Goal: Feedback & Contribution: Contribute content

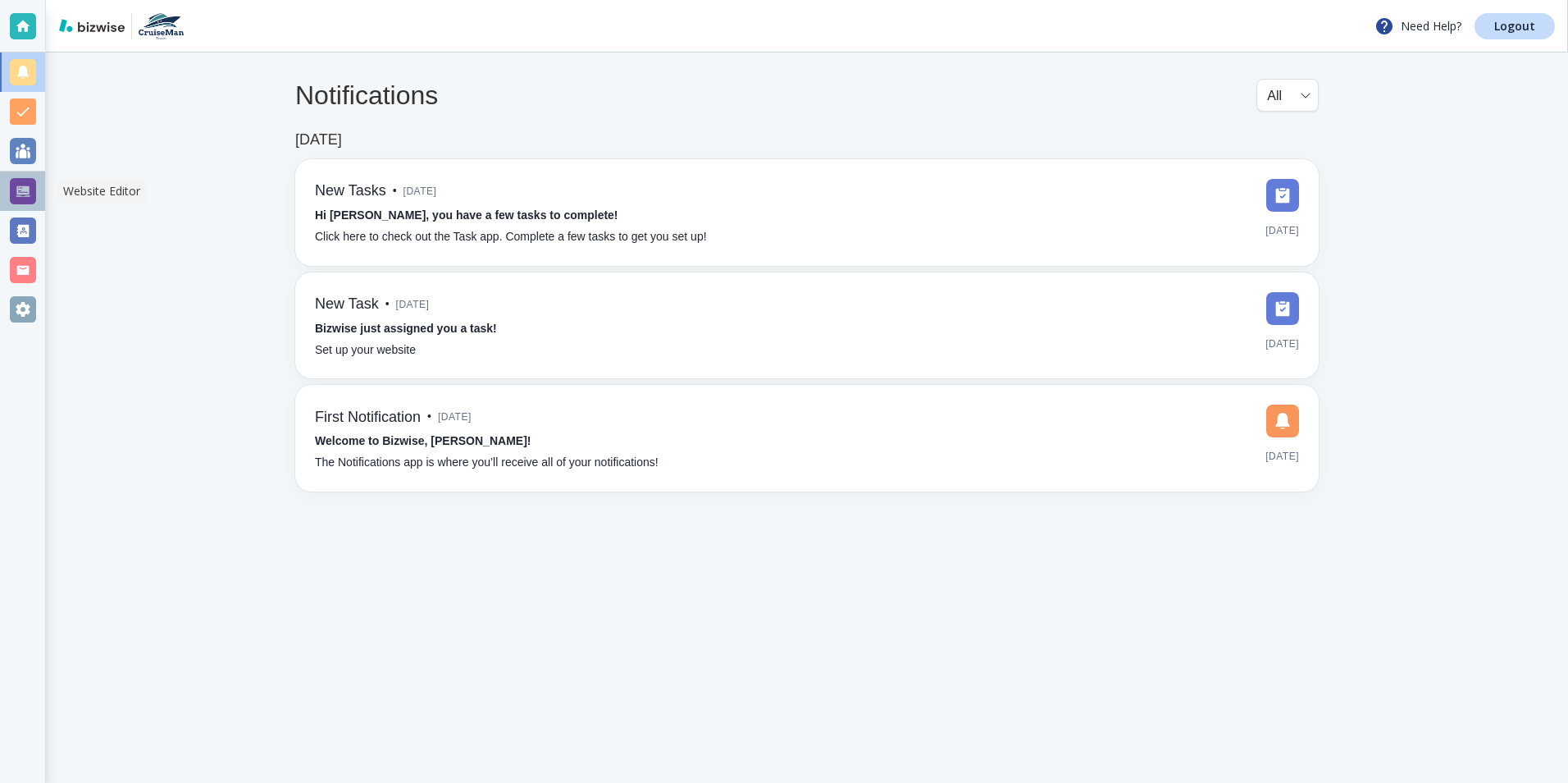
click at [27, 194] on div at bounding box center [23, 191] width 27 height 27
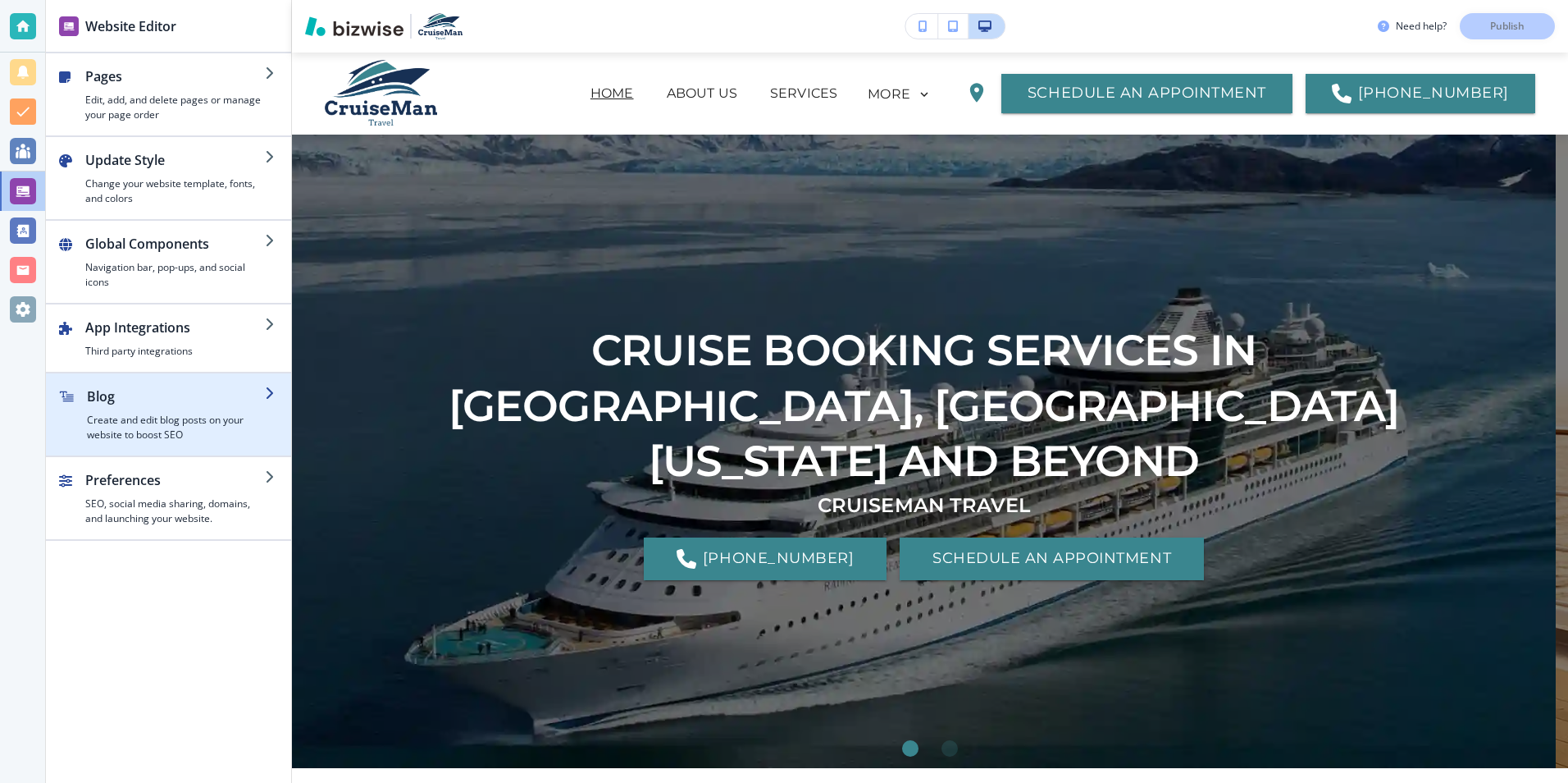
click at [132, 416] on h4 "Create and edit blog posts on your website to boost SEO" at bounding box center [176, 428] width 178 height 30
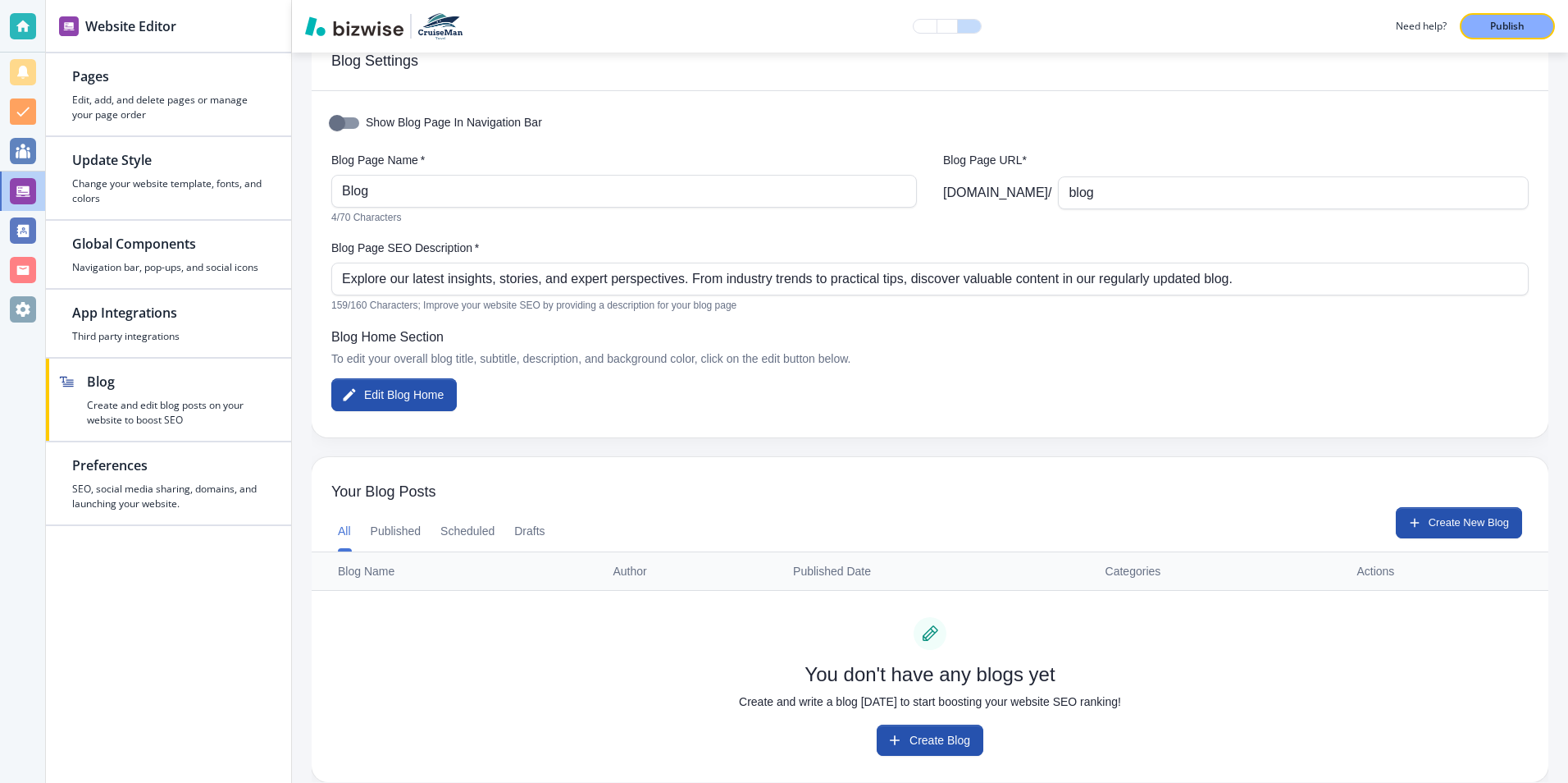
scroll to position [64, 0]
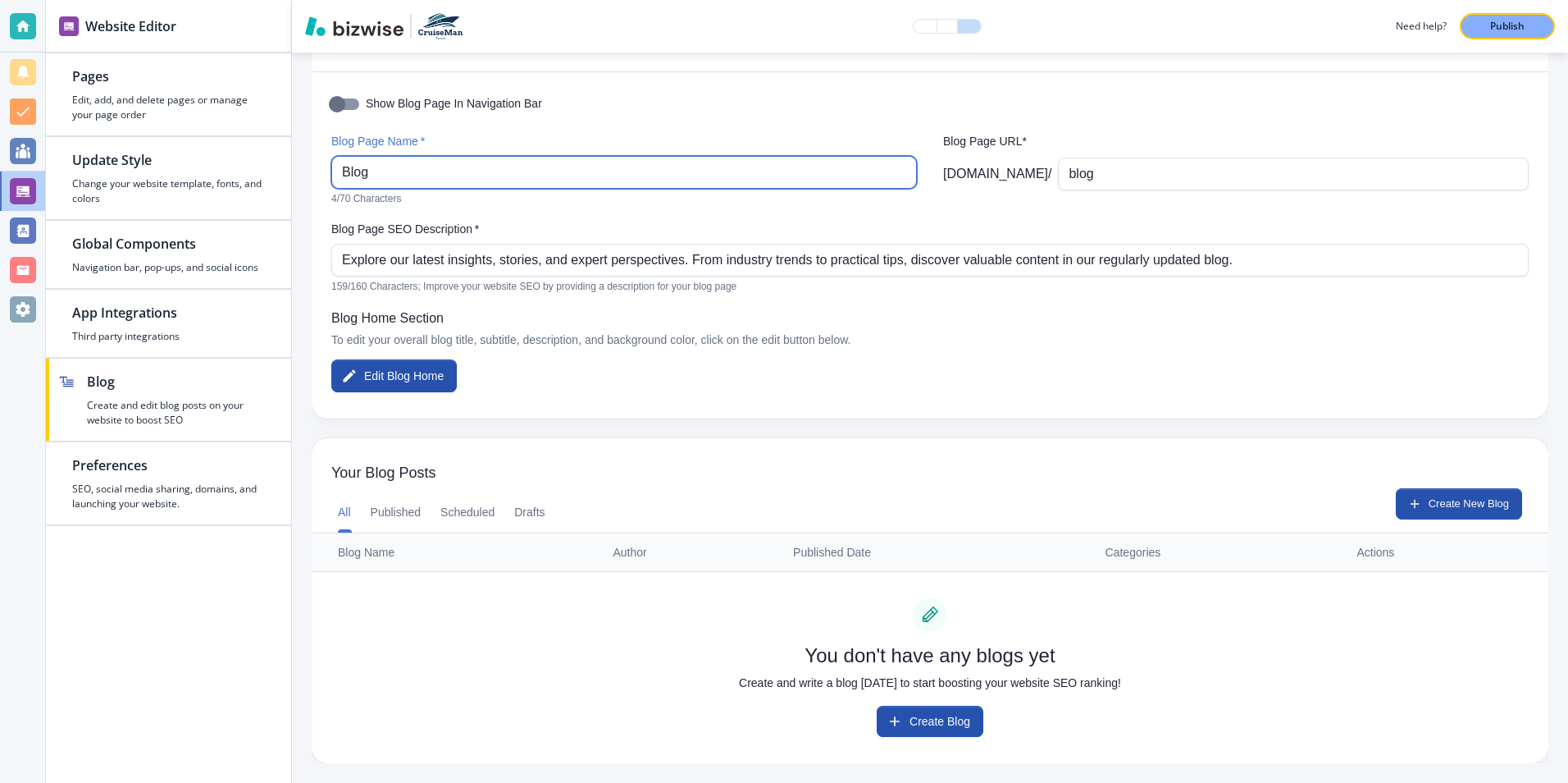
click at [421, 170] on input "Blog" at bounding box center [624, 171] width 564 height 31
type input "B"
drag, startPoint x: 510, startPoint y: 175, endPoint x: 519, endPoint y: 169, distance: 10.8
drag, startPoint x: 343, startPoint y: 171, endPoint x: 536, endPoint y: 175, distance: 193.0
click at [536, 175] on input "CruiseMan's Cruise Knowledge" at bounding box center [624, 171] width 564 height 31
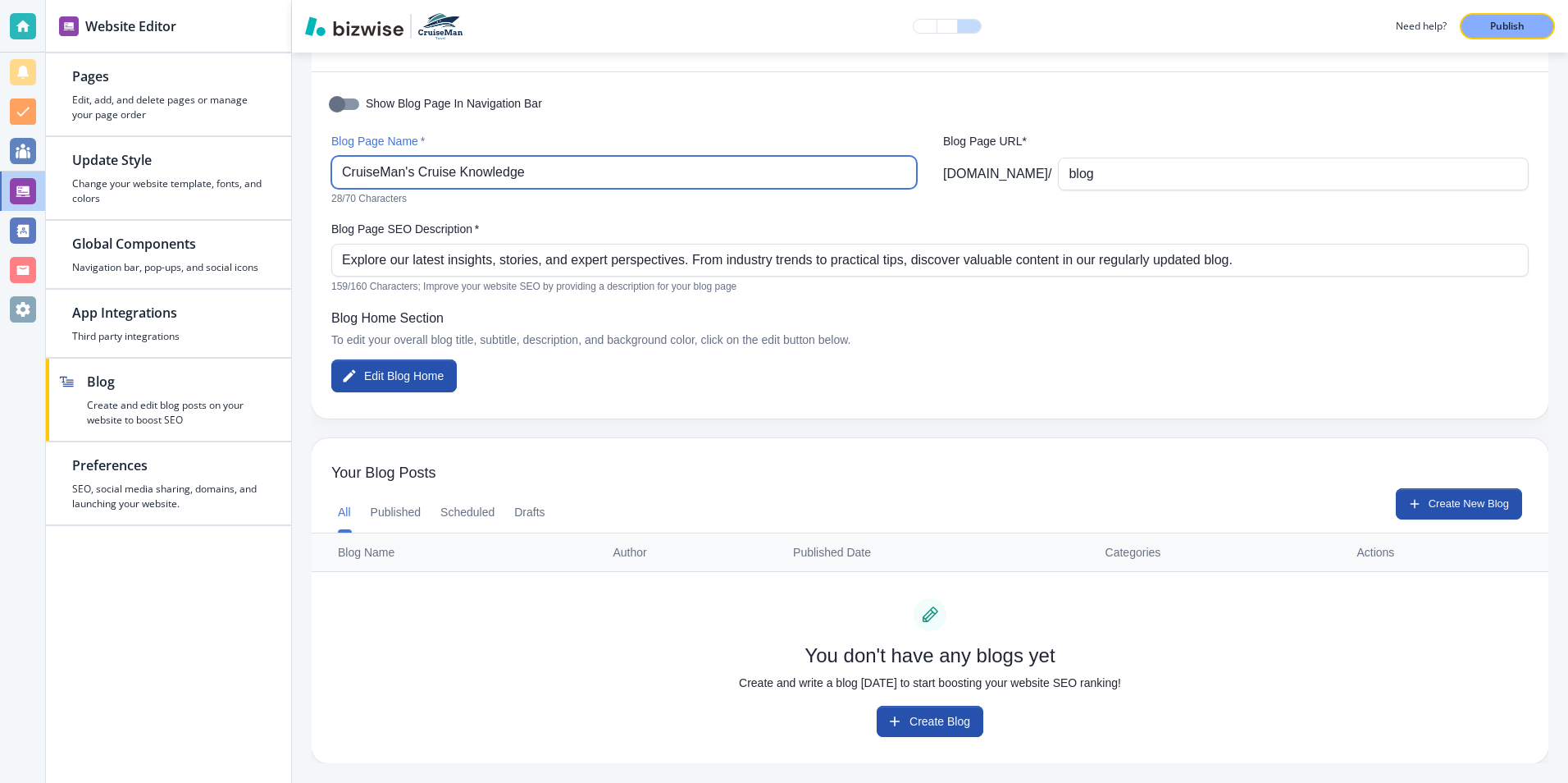
drag, startPoint x: 524, startPoint y: 173, endPoint x: 682, endPoint y: 168, distance: 158.1
click at [682, 168] on input "CruiseMan's Cruise Knowledge" at bounding box center [624, 171] width 564 height 31
type input "CruiseMan's Cruise Facts"
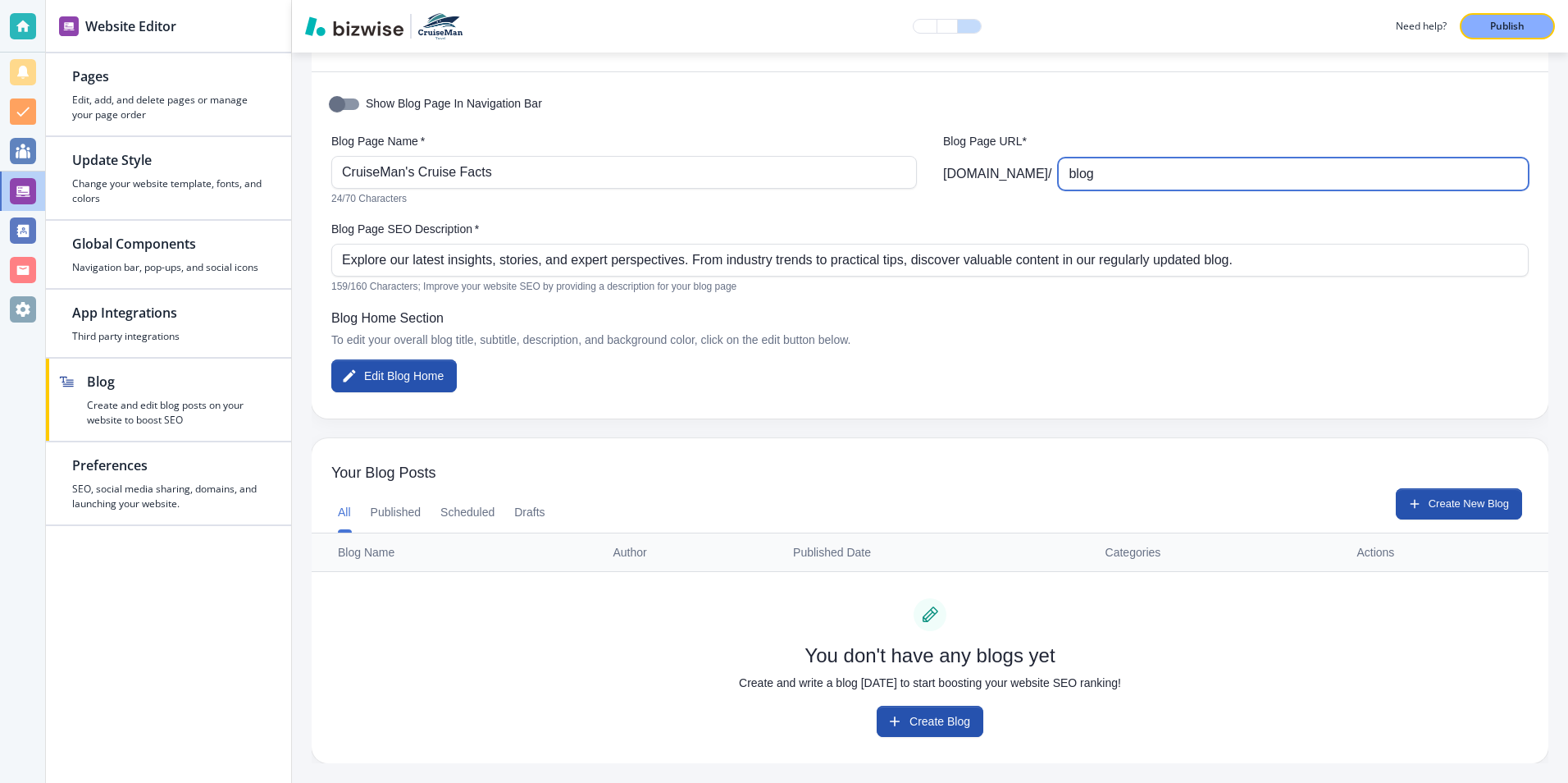
click at [1108, 176] on input "blog" at bounding box center [1293, 173] width 449 height 31
type input "b"
type input "Cruisemancruisefacts"
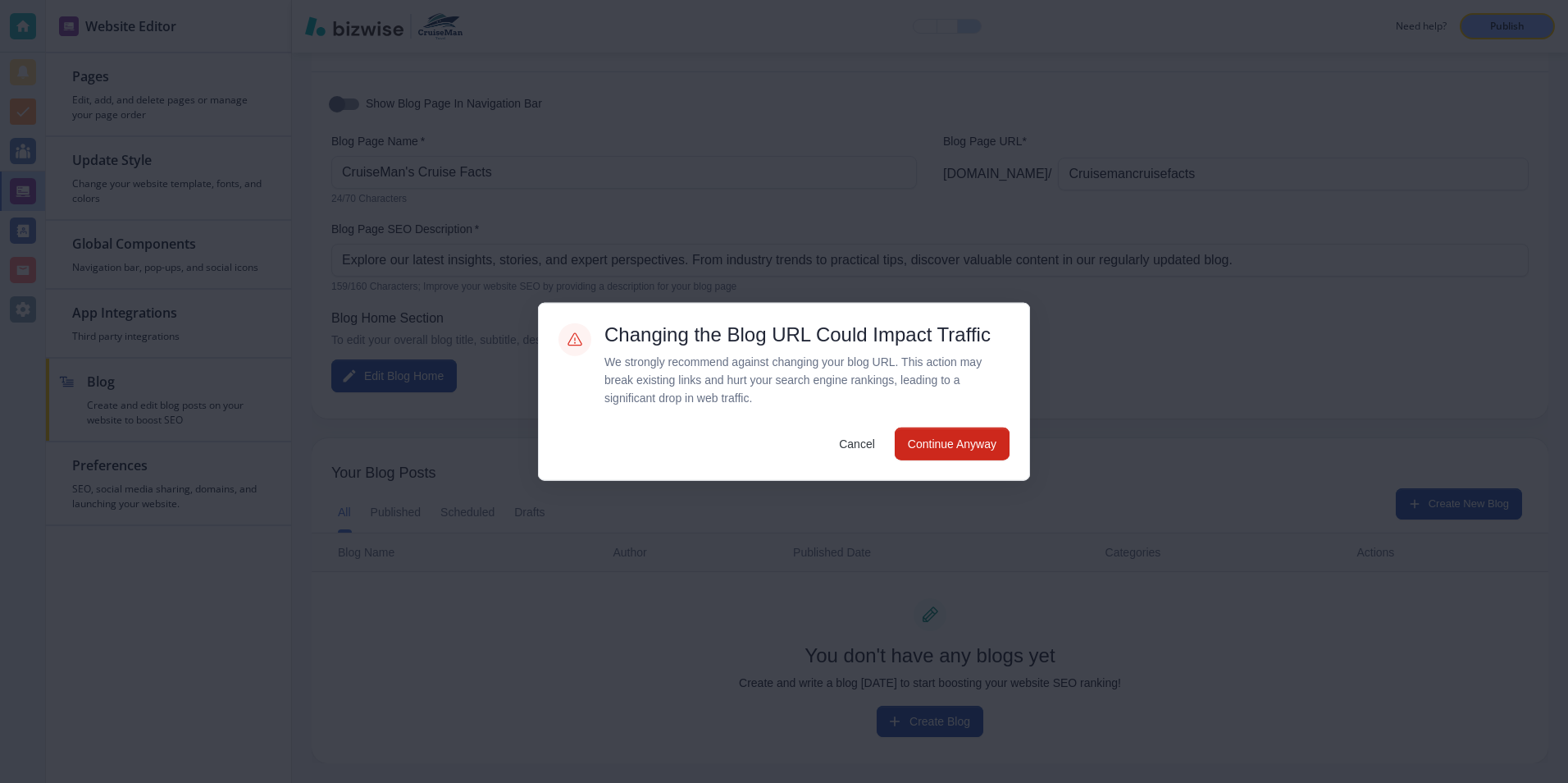
click at [709, 0] on body "Website Editor Pages Edit, add, and delete pages or manage your page order Upda…" at bounding box center [784, 0] width 1568 height 0
click at [912, 459] on button "Continue Anyway" at bounding box center [952, 442] width 115 height 33
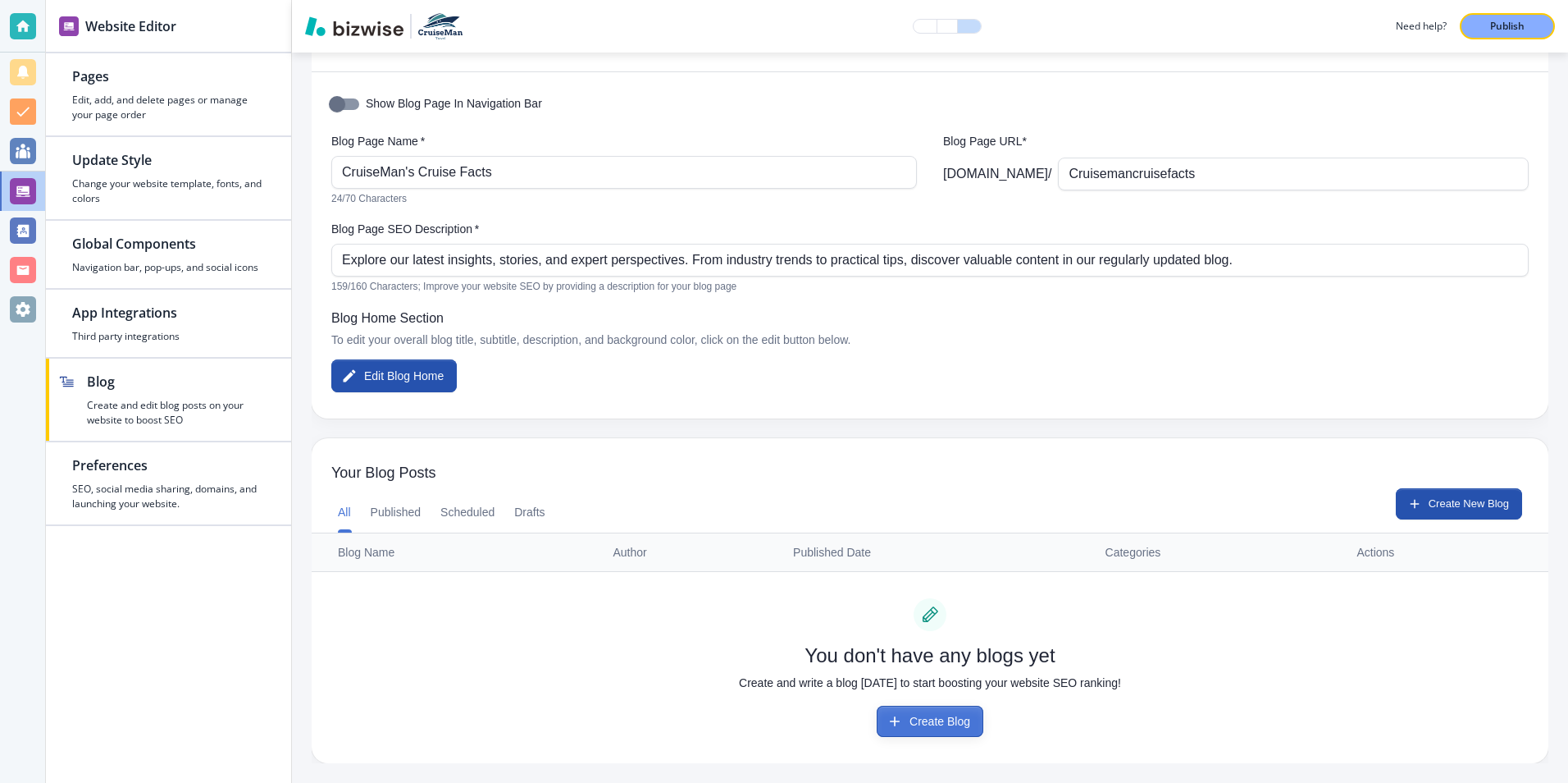
click at [915, 726] on button "Create Blog" at bounding box center [930, 721] width 107 height 31
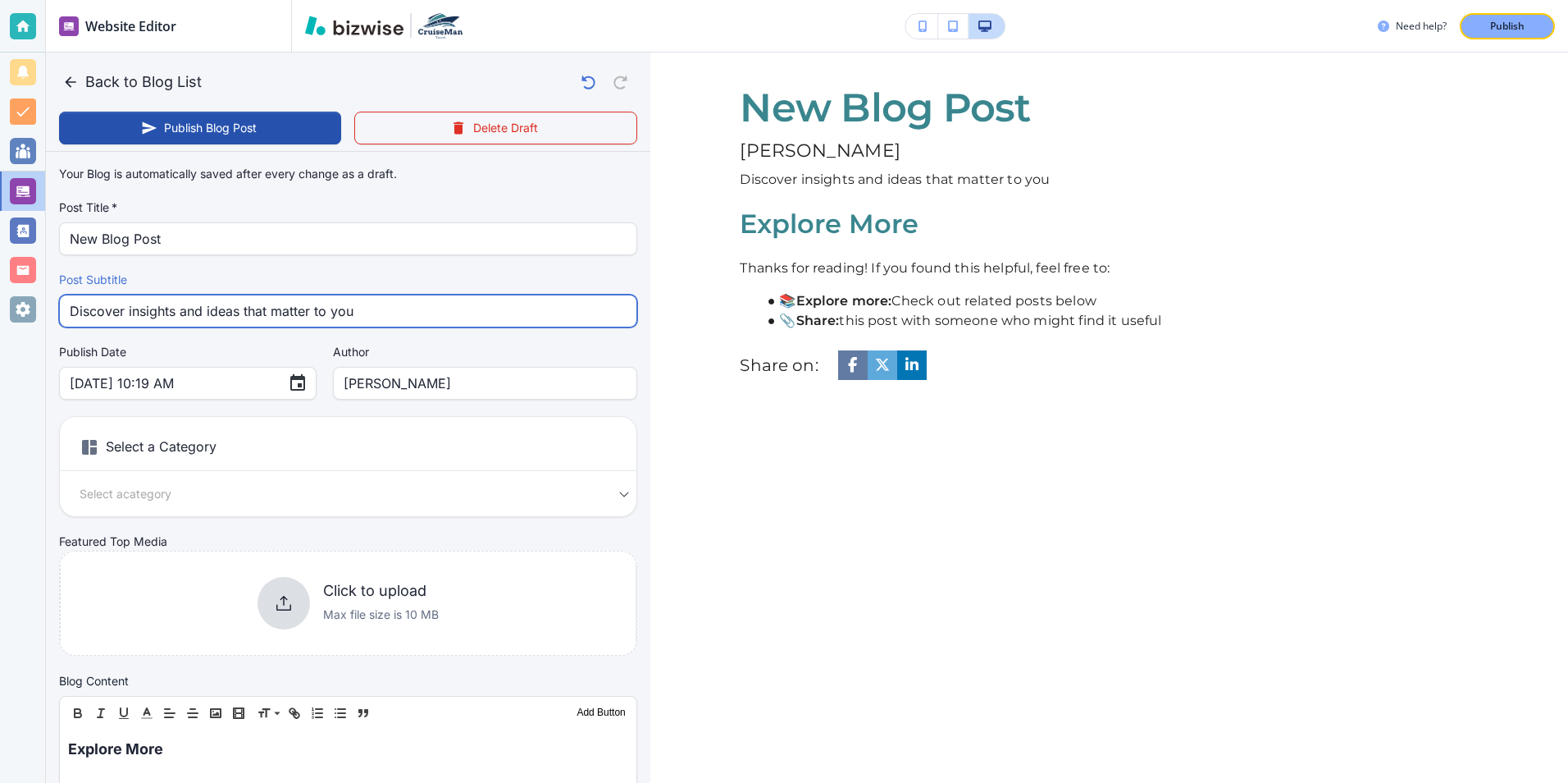
click at [354, 312] on input "Discover insights and ideas that matter to you" at bounding box center [347, 310] width 557 height 31
type input "Discover insights and ideas that matter to you about cruising"
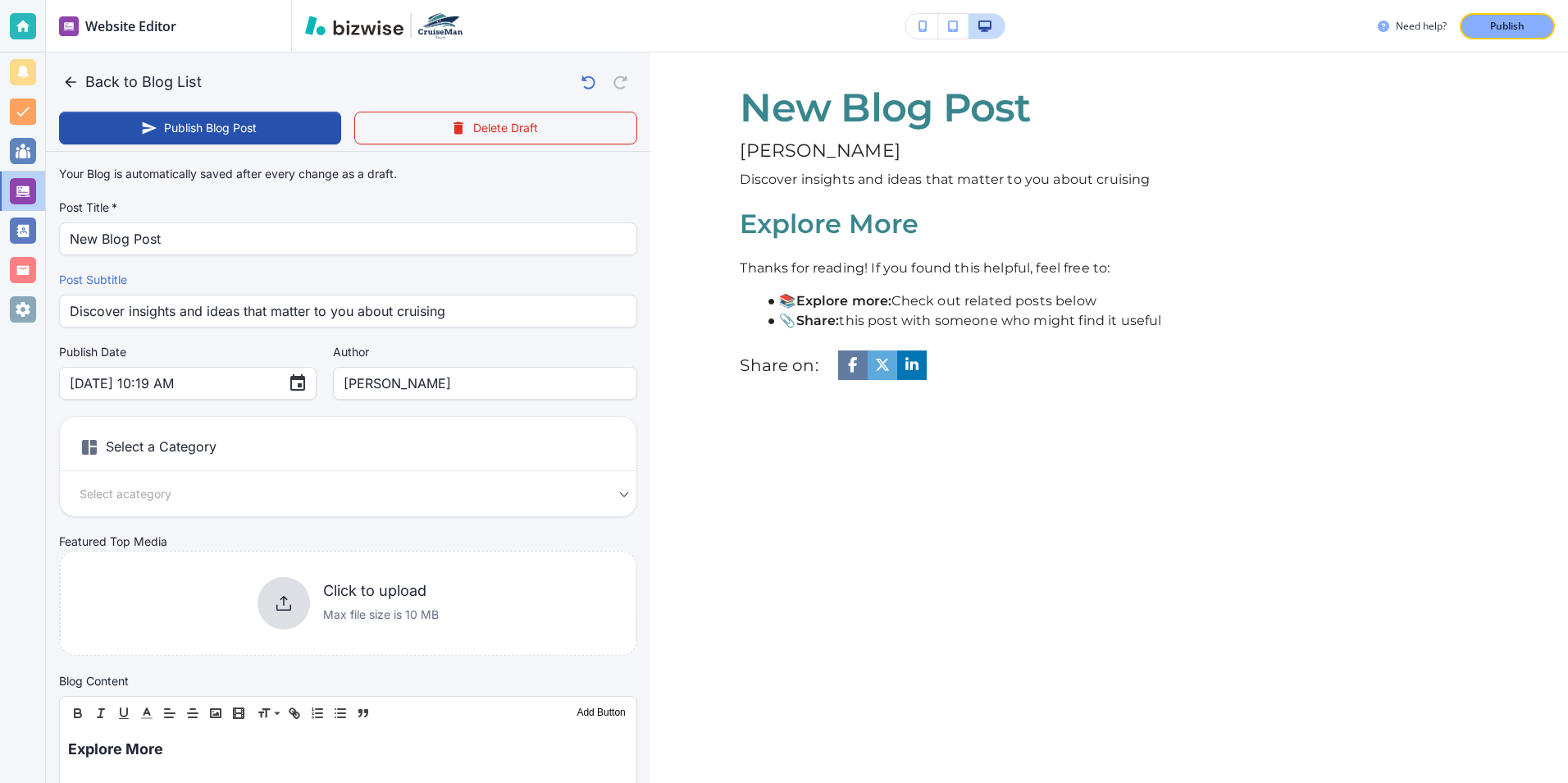
click at [214, 443] on h6 "Select a Category" at bounding box center [347, 449] width 577 height 41
click at [176, 0] on body "Website Editor Pages Edit, add, and delete pages or manage your page order Upda…" at bounding box center [784, 0] width 1568 height 0
click at [159, 546] on li "+ Add New Category" at bounding box center [341, 542] width 549 height 27
type input "[DATE] 10:20 AM"
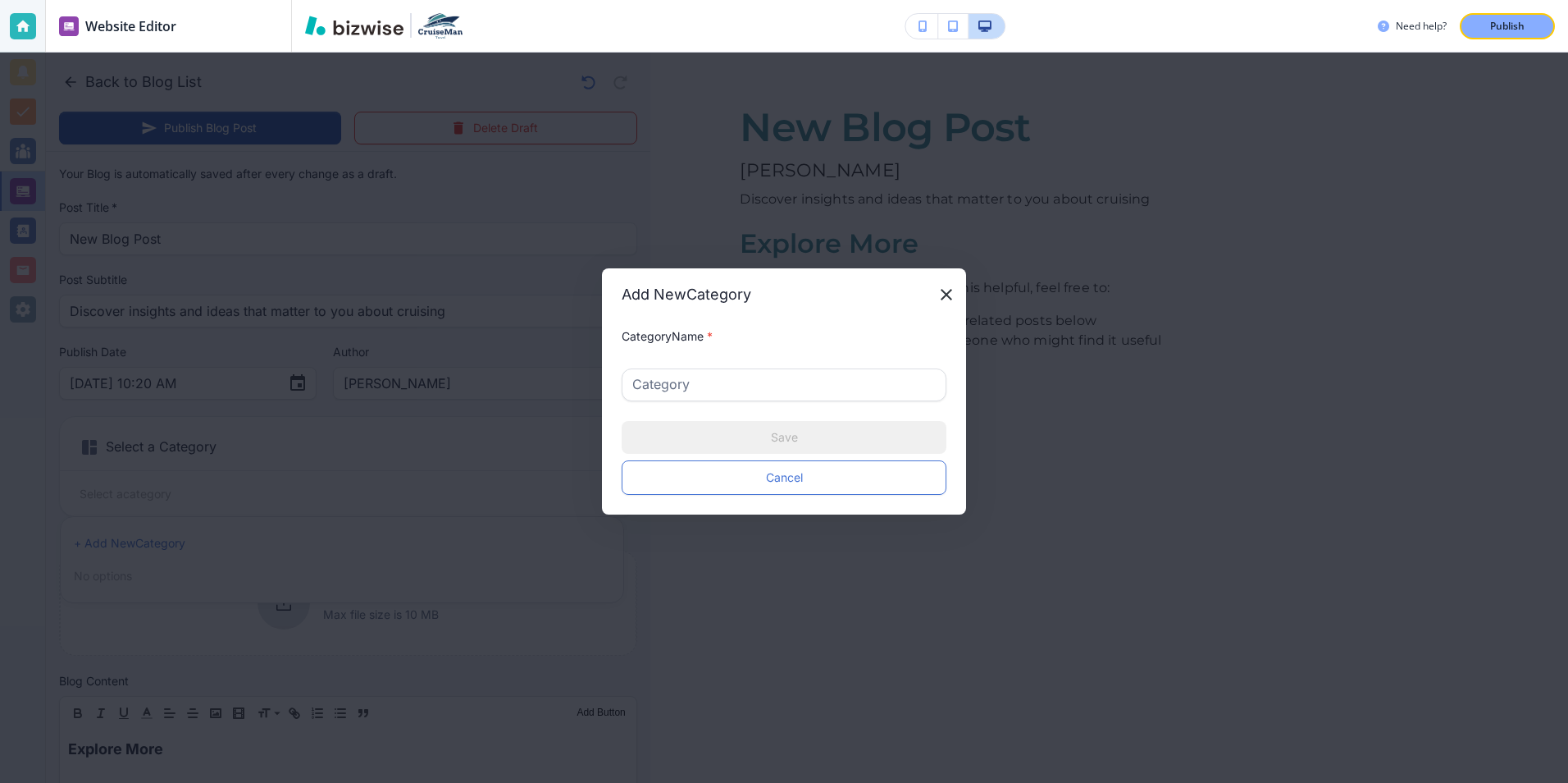
click at [691, 388] on input "text" at bounding box center [784, 384] width 304 height 31
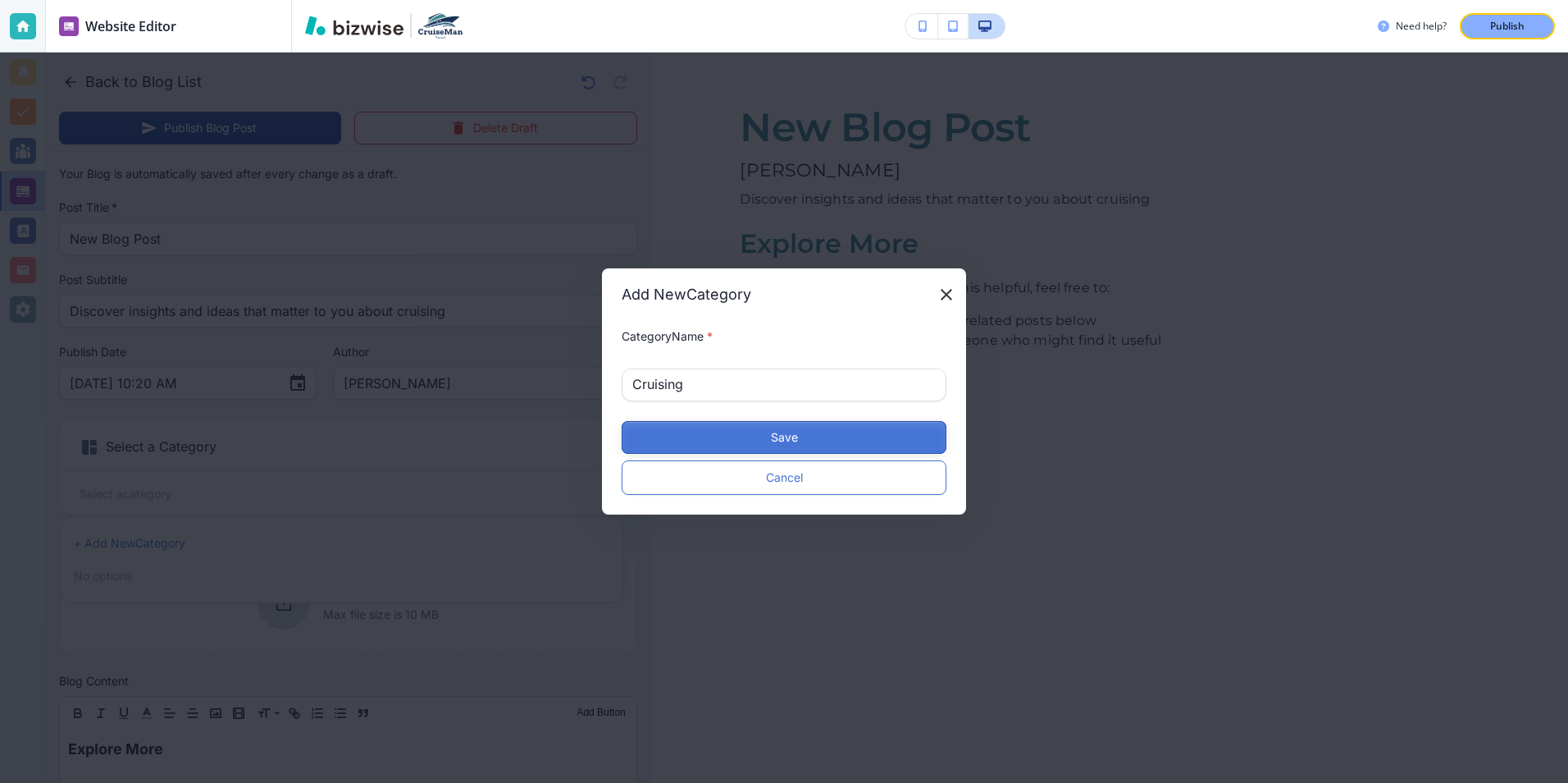
type input "Cruising"
click at [747, 436] on button "Save" at bounding box center [784, 437] width 324 height 33
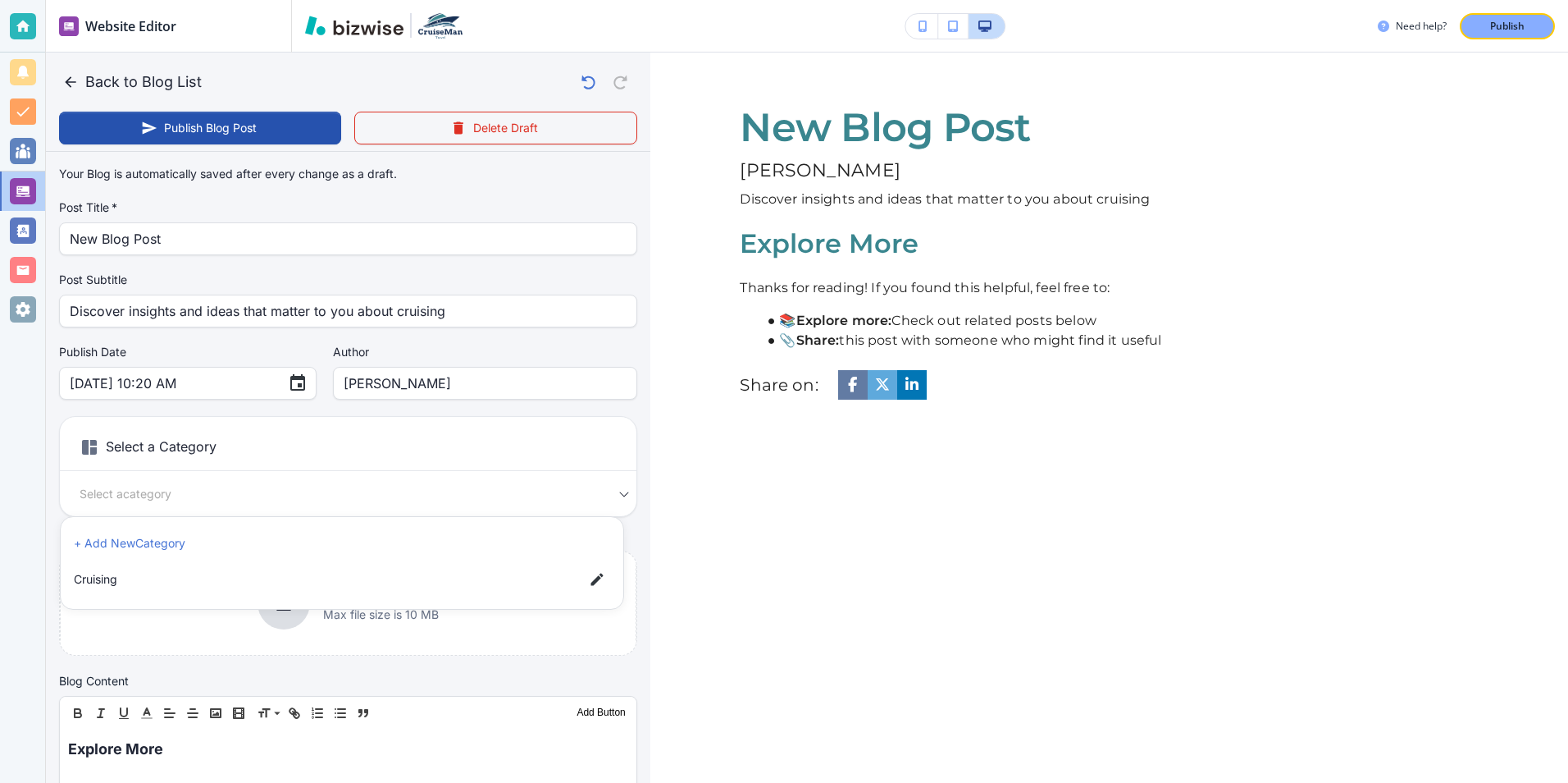
click at [478, 629] on div at bounding box center [784, 391] width 1568 height 783
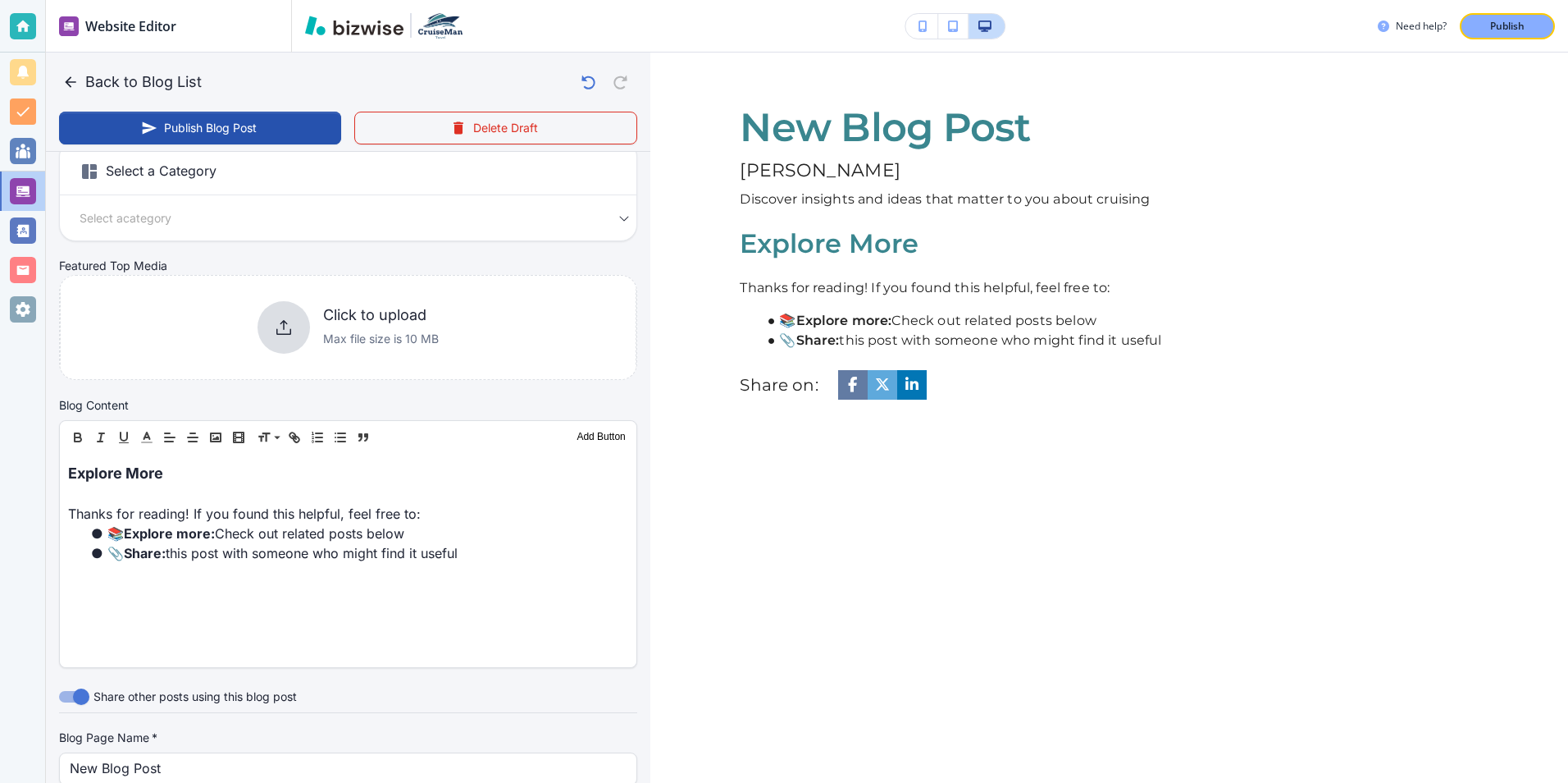
scroll to position [246, 0]
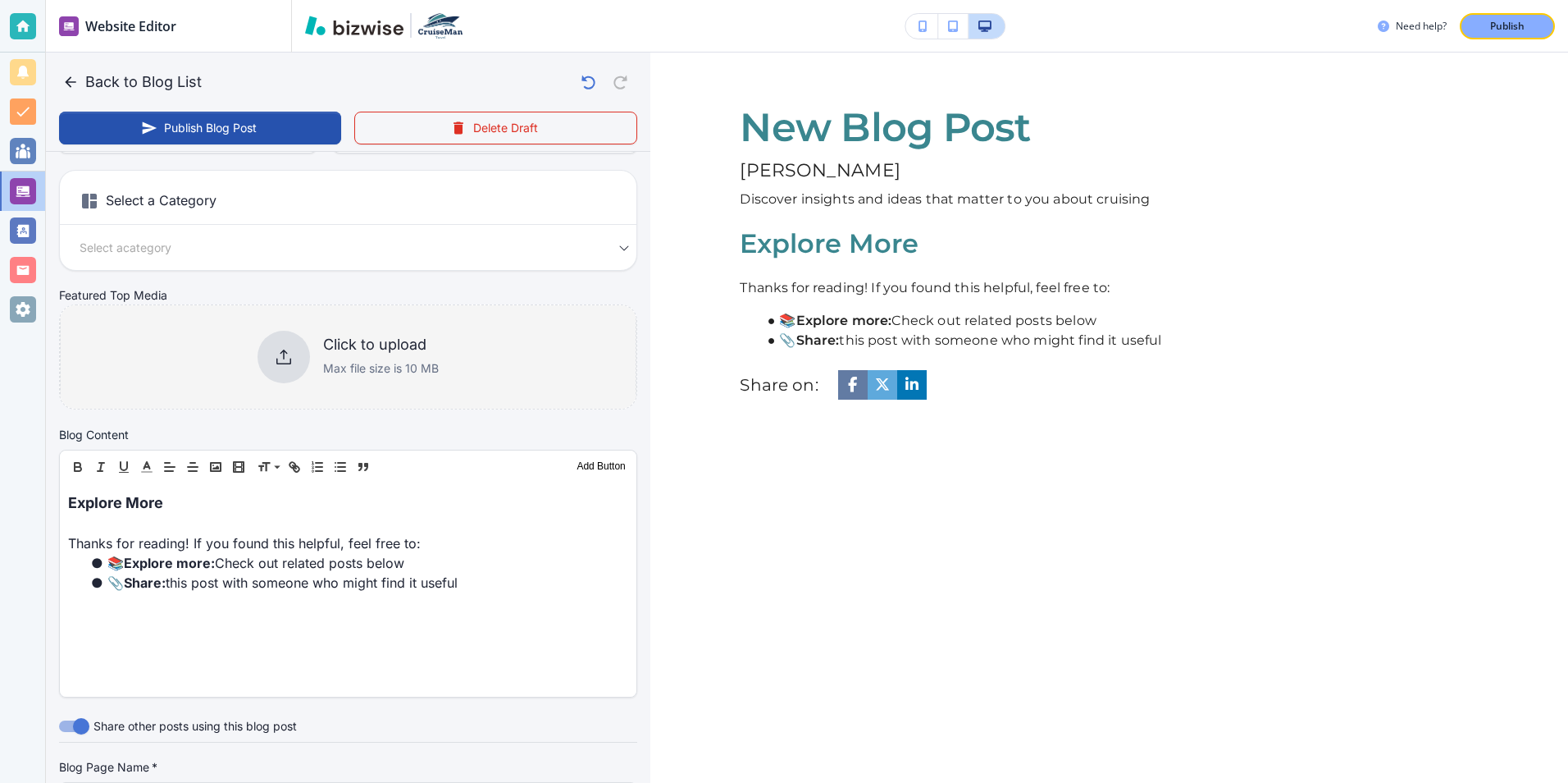
click at [349, 350] on h6 "Click to upload" at bounding box center [381, 344] width 116 height 18
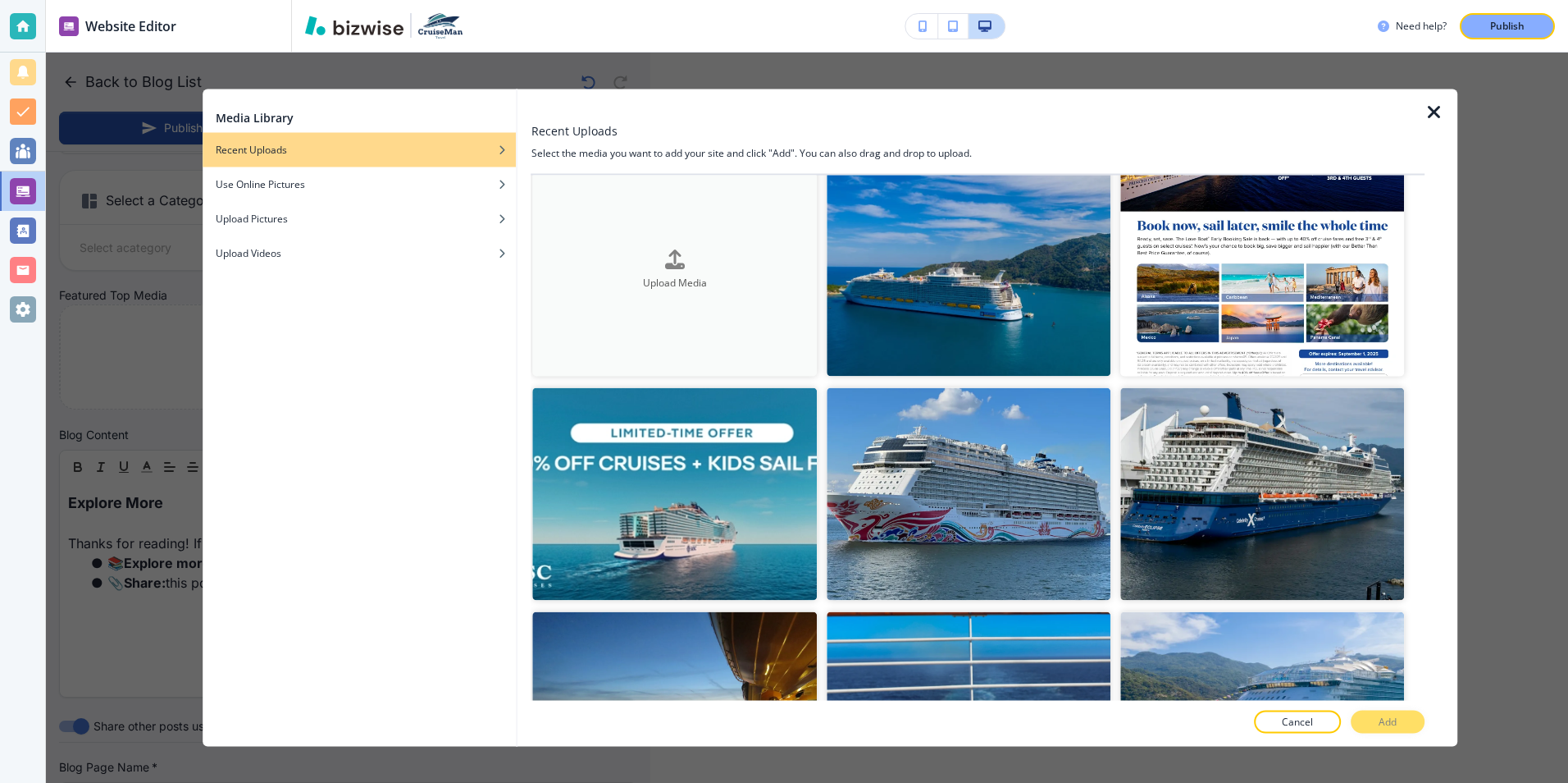
scroll to position [0, 0]
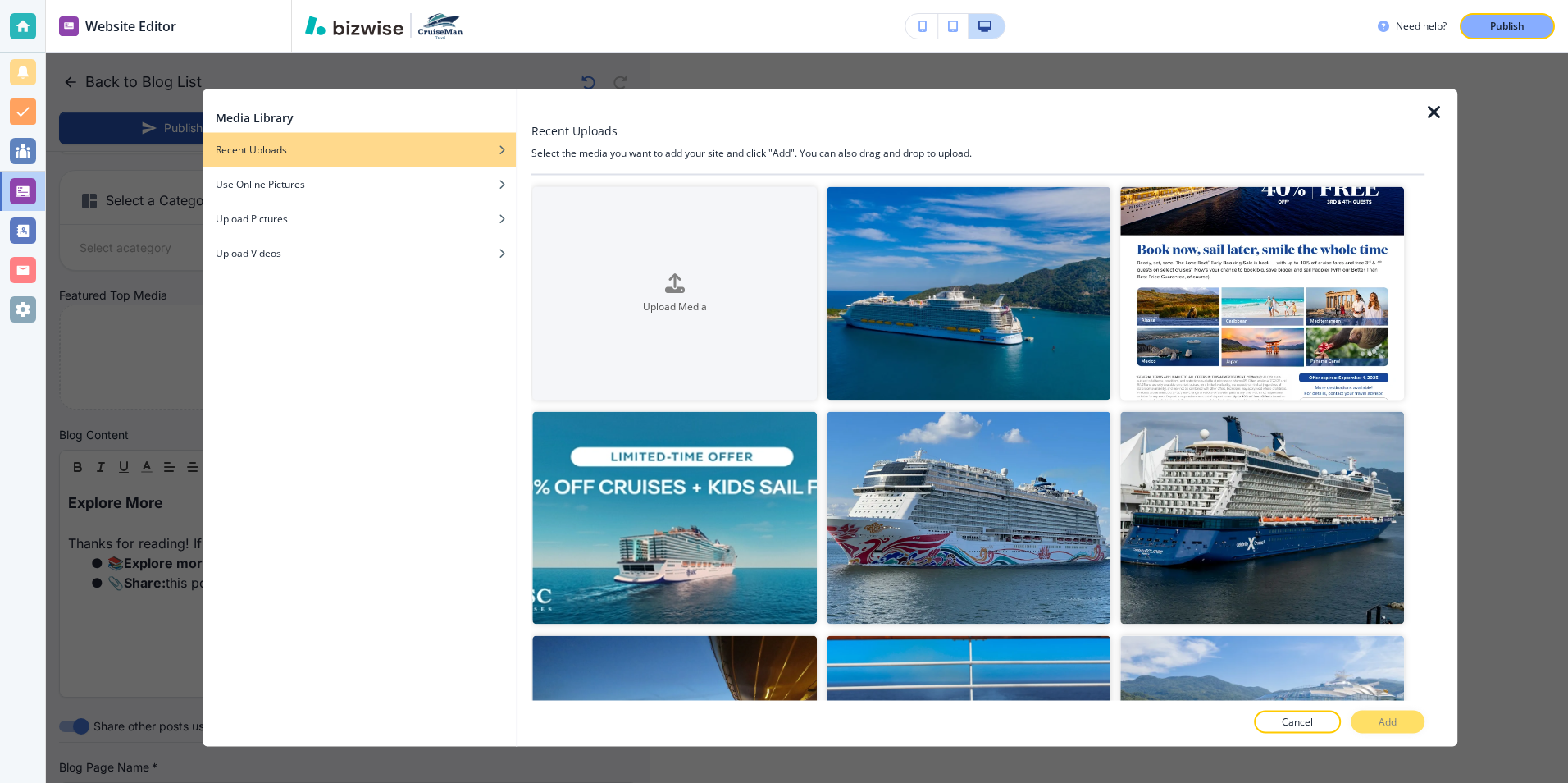
click at [1433, 115] on icon "button" at bounding box center [1433, 113] width 20 height 20
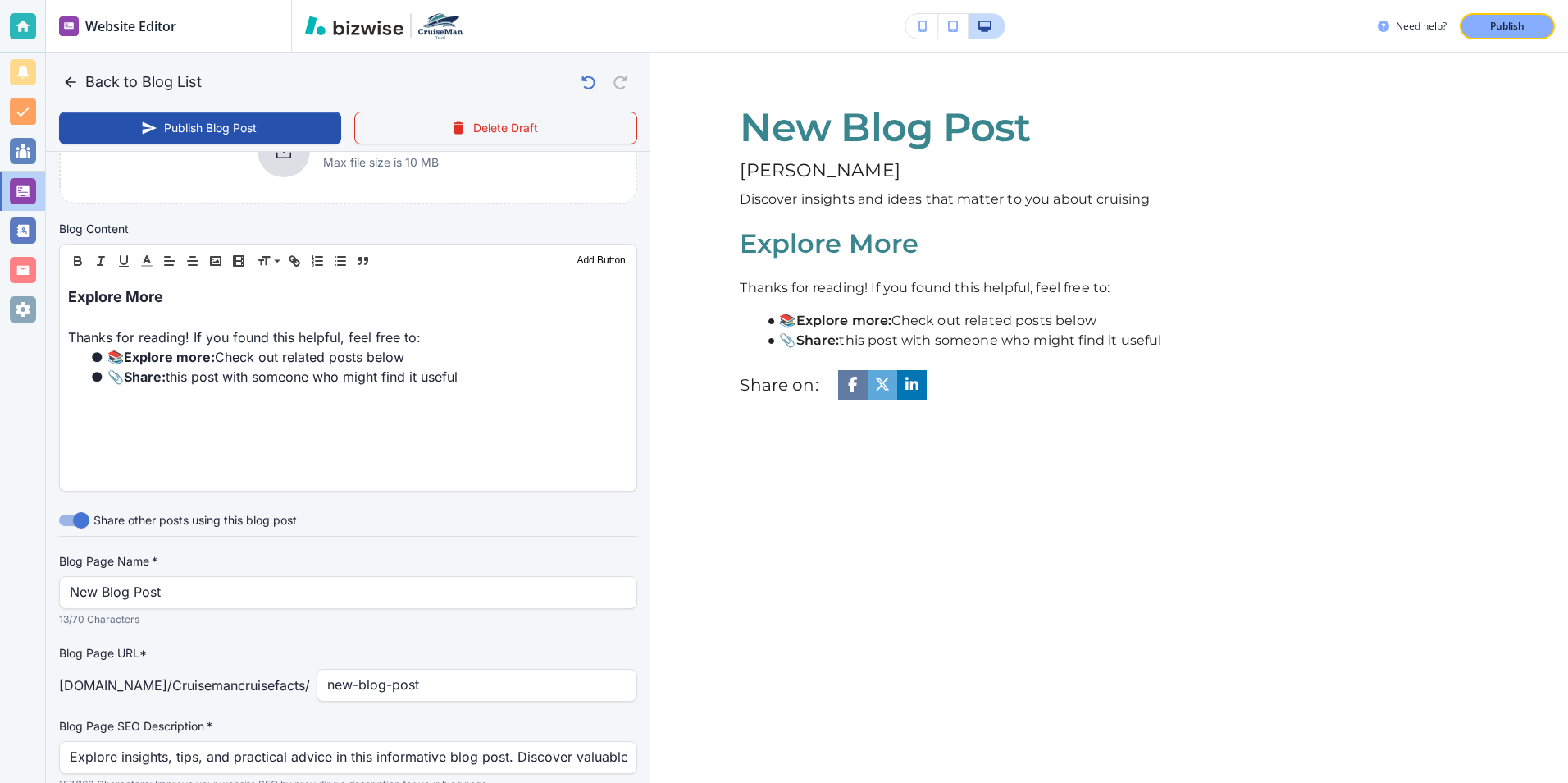
scroll to position [492, 0]
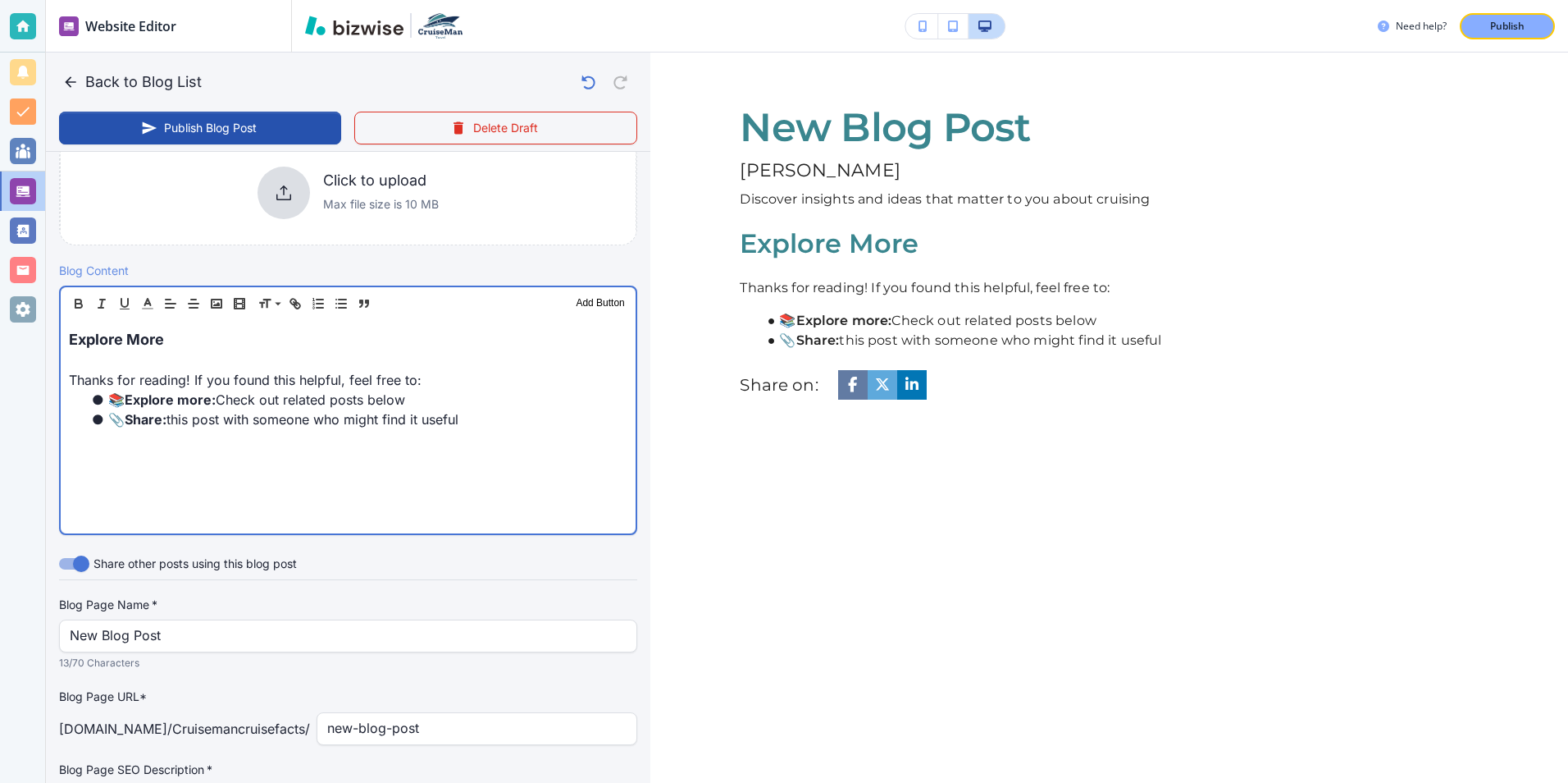
click at [310, 350] on p at bounding box center [348, 360] width 558 height 20
type input "[DATE] 10:21 AM"
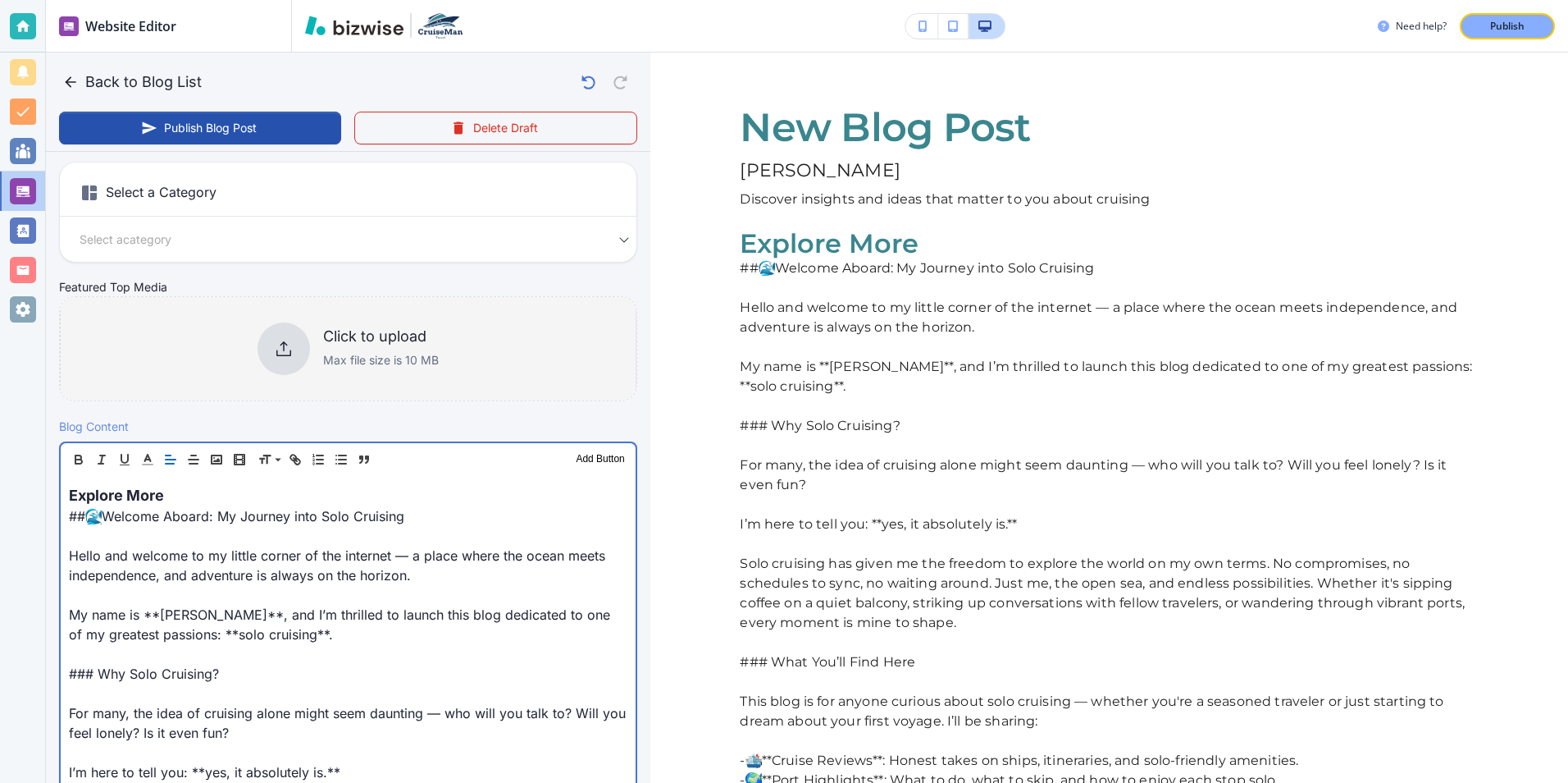
scroll to position [164, 0]
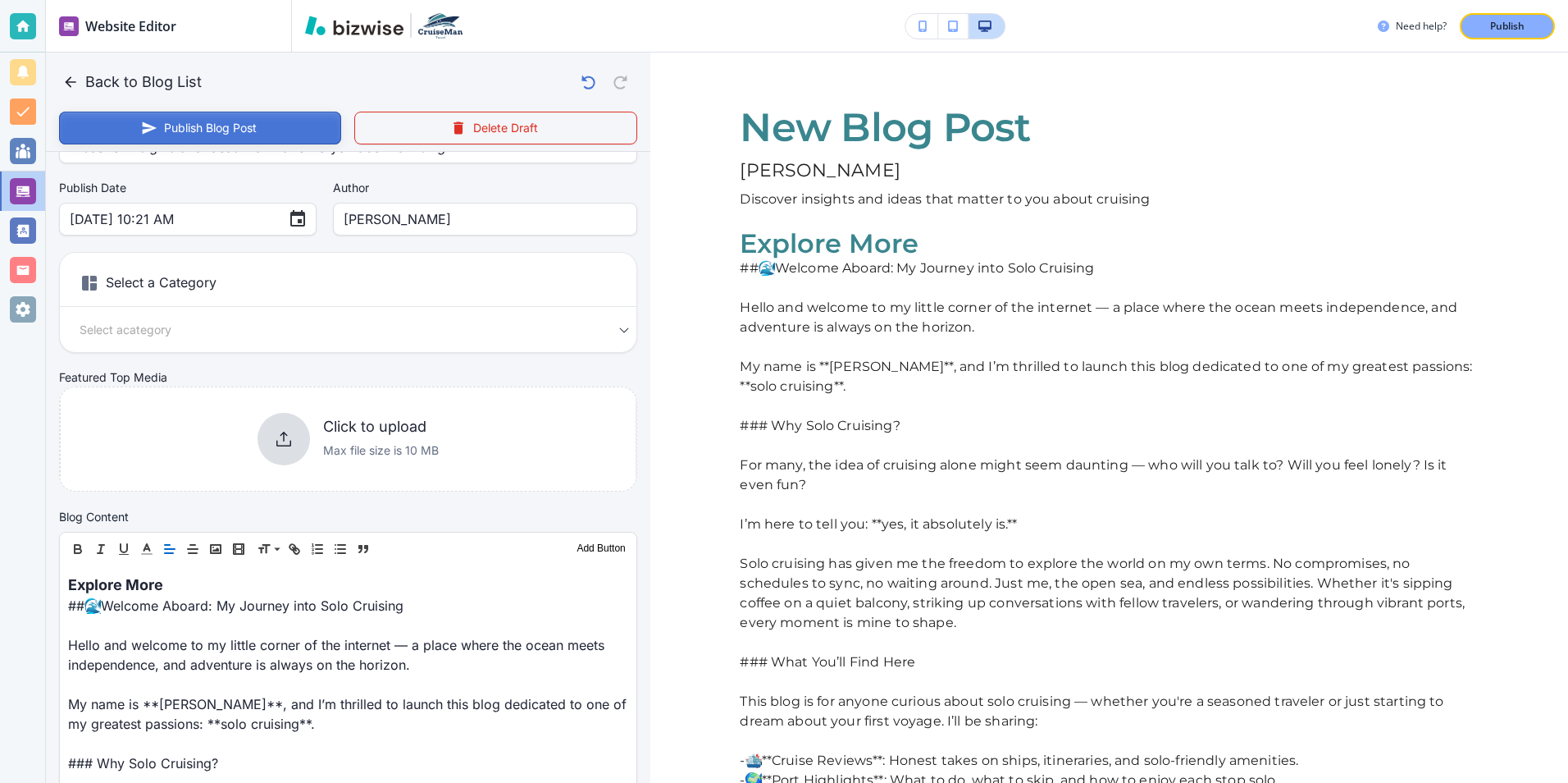
click at [278, 136] on button "Publish Blog Post" at bounding box center [200, 128] width 282 height 33
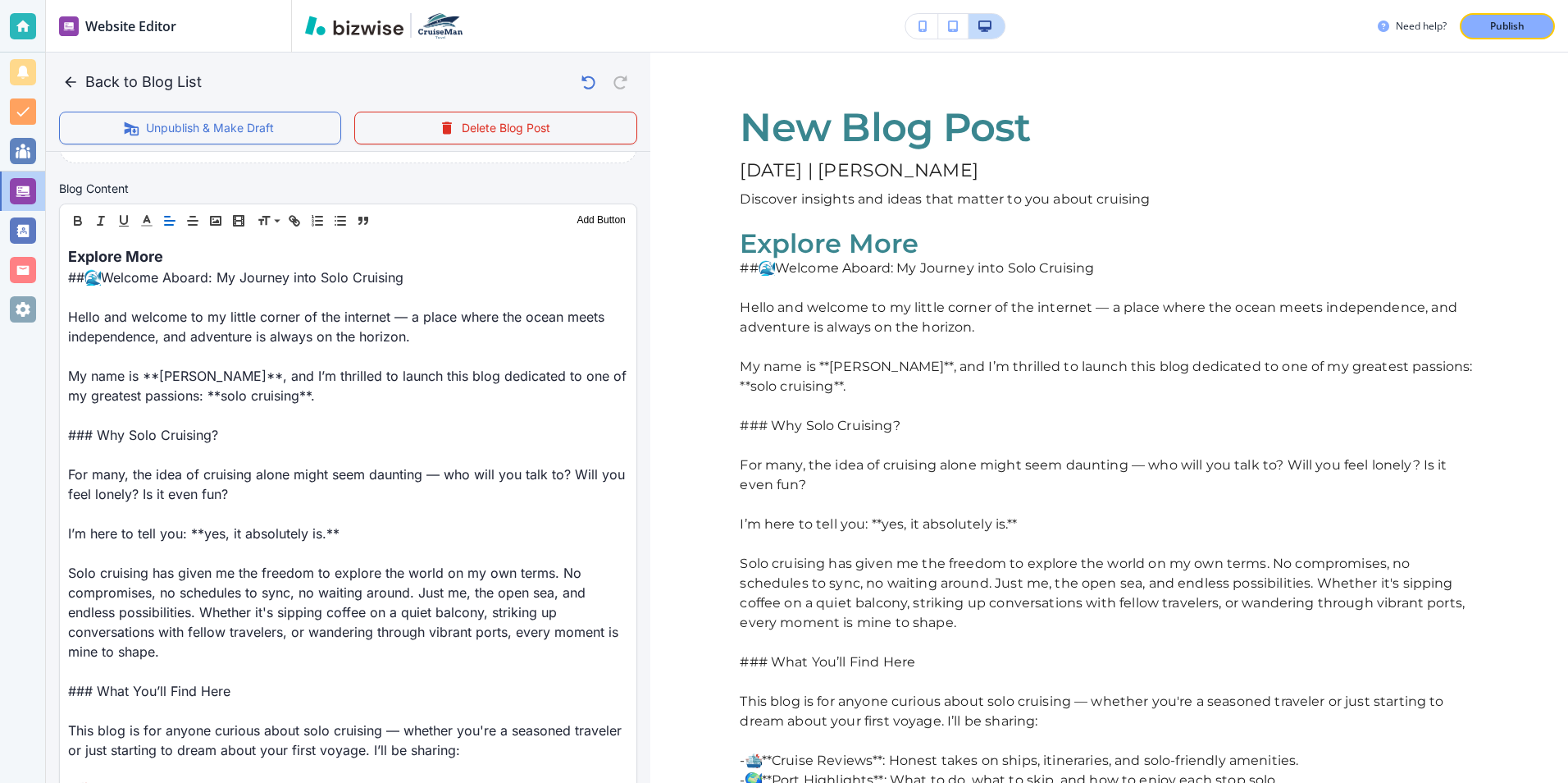
scroll to position [410, 0]
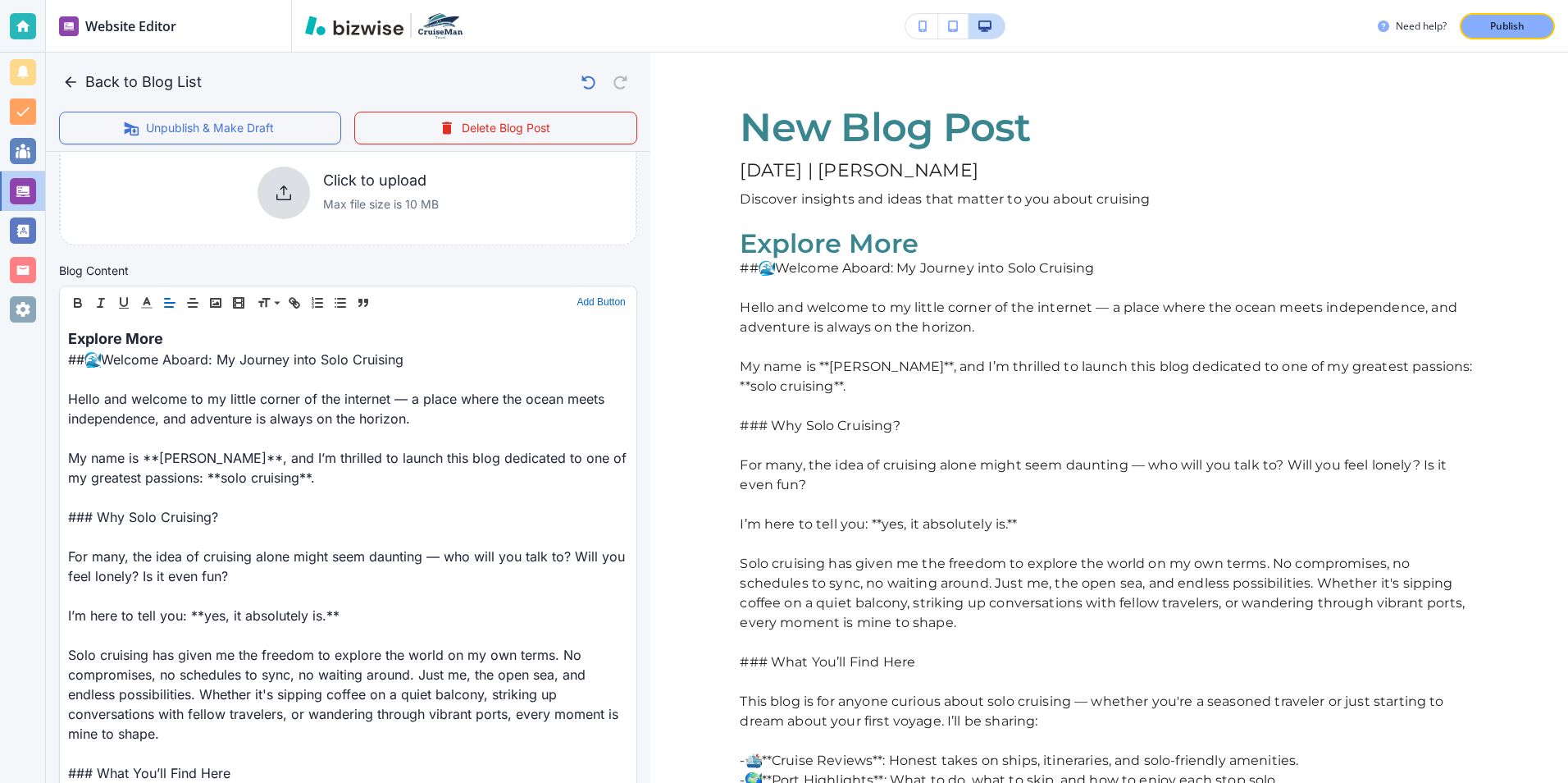
click at [592, 306] on button "Add Button" at bounding box center [600, 303] width 56 height 20
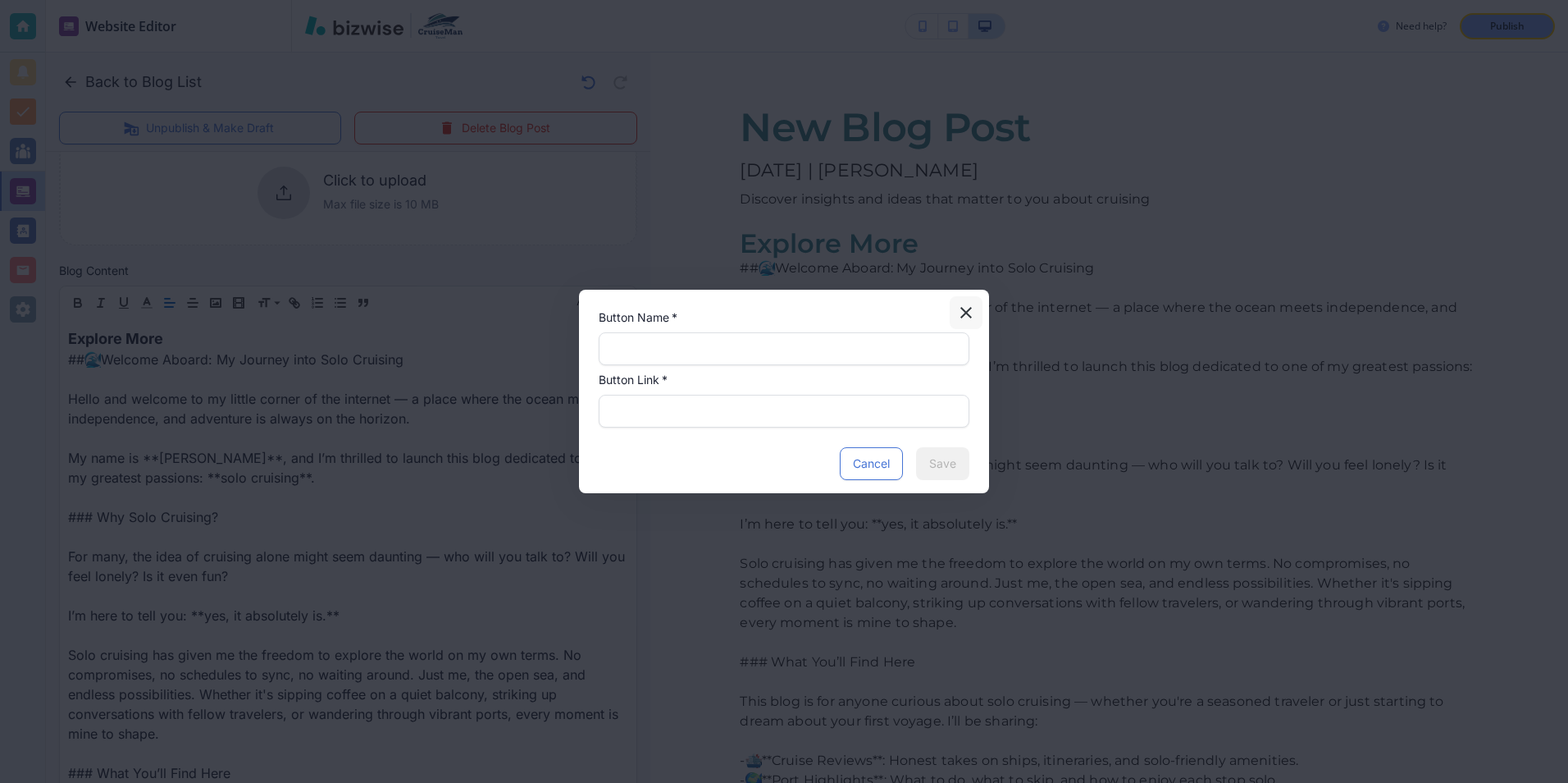
click at [972, 312] on icon "button" at bounding box center [966, 313] width 20 height 20
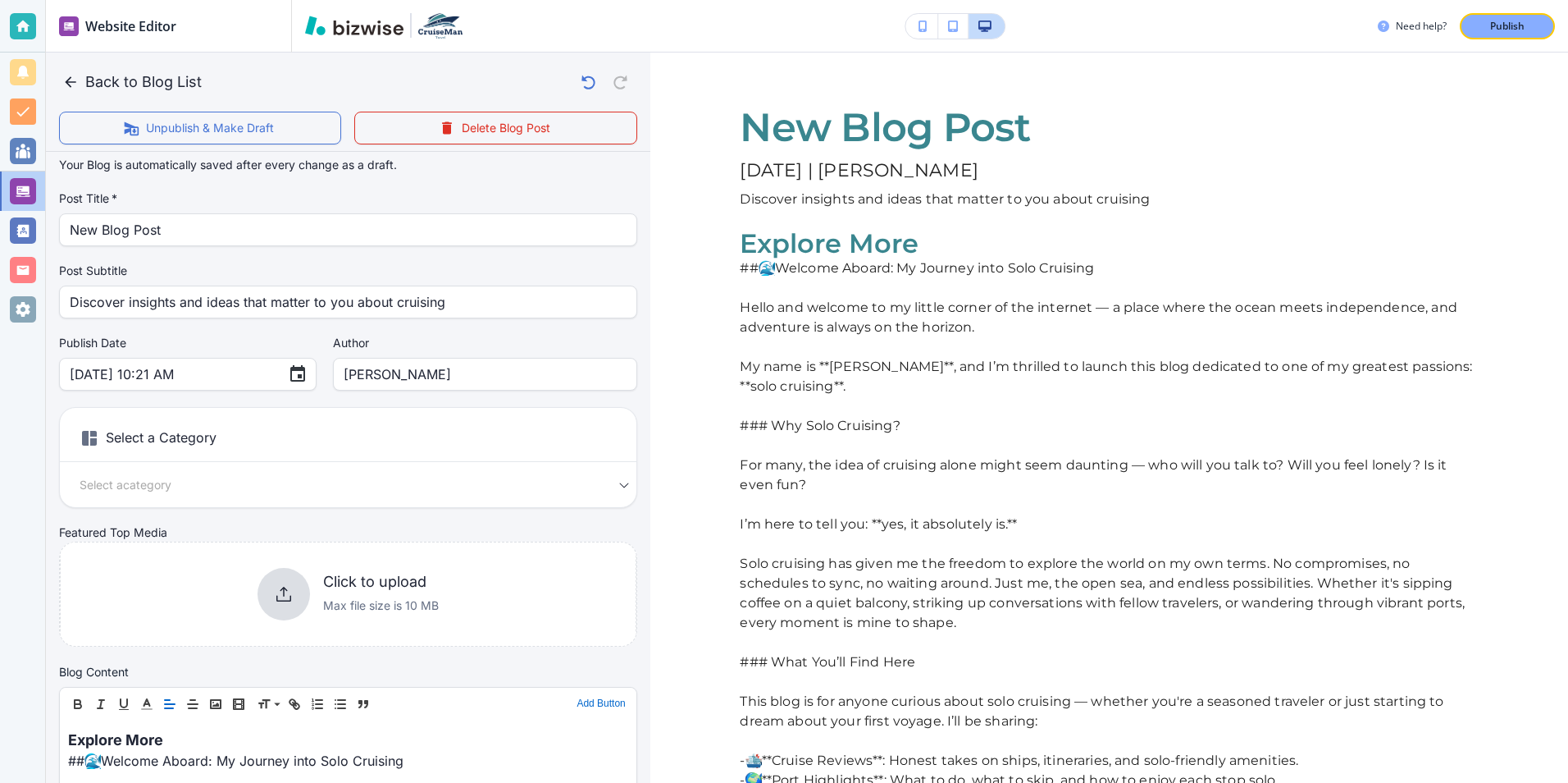
scroll to position [0, 0]
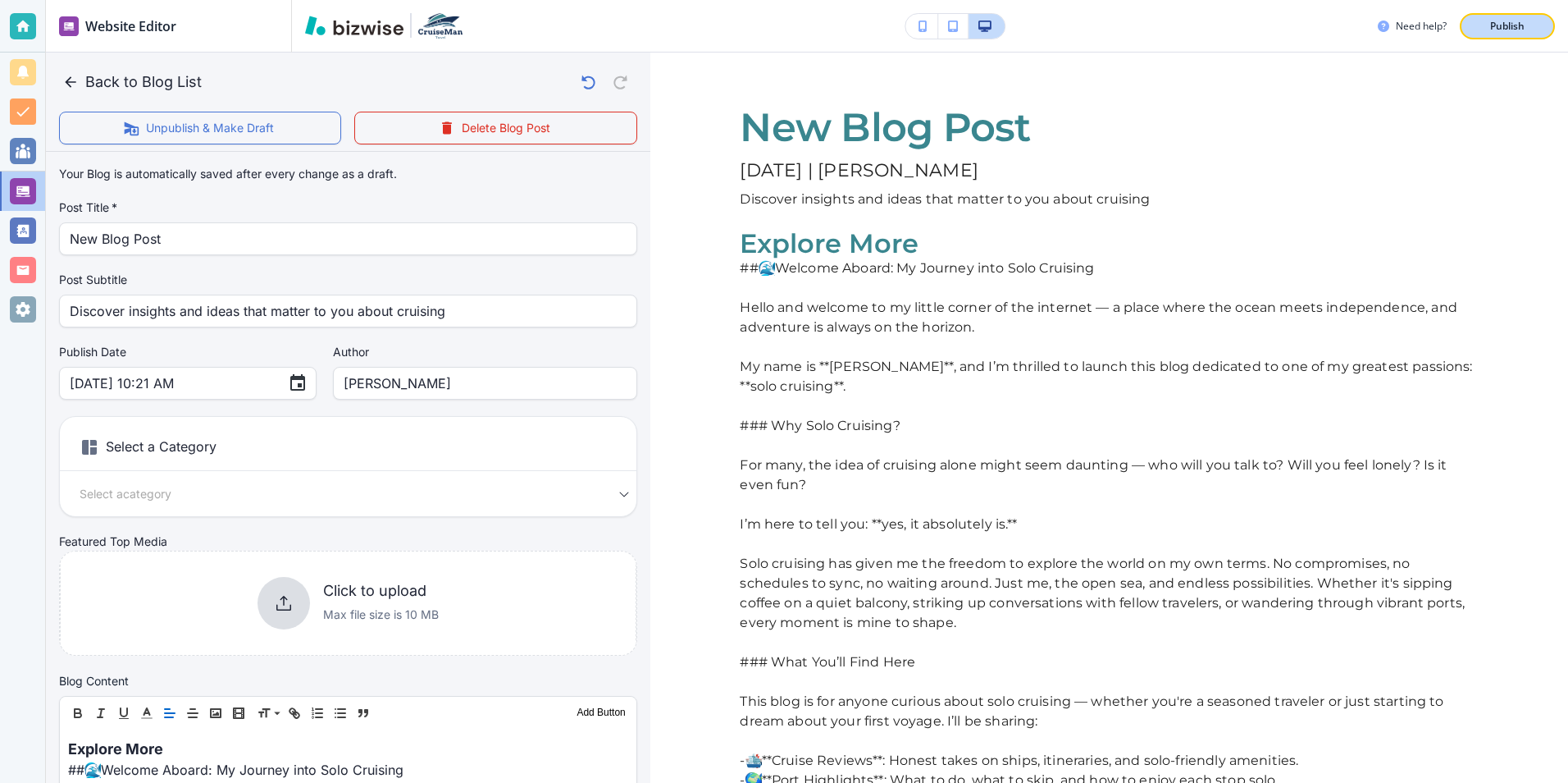
click at [1491, 28] on p "Publish" at bounding box center [1507, 26] width 35 height 15
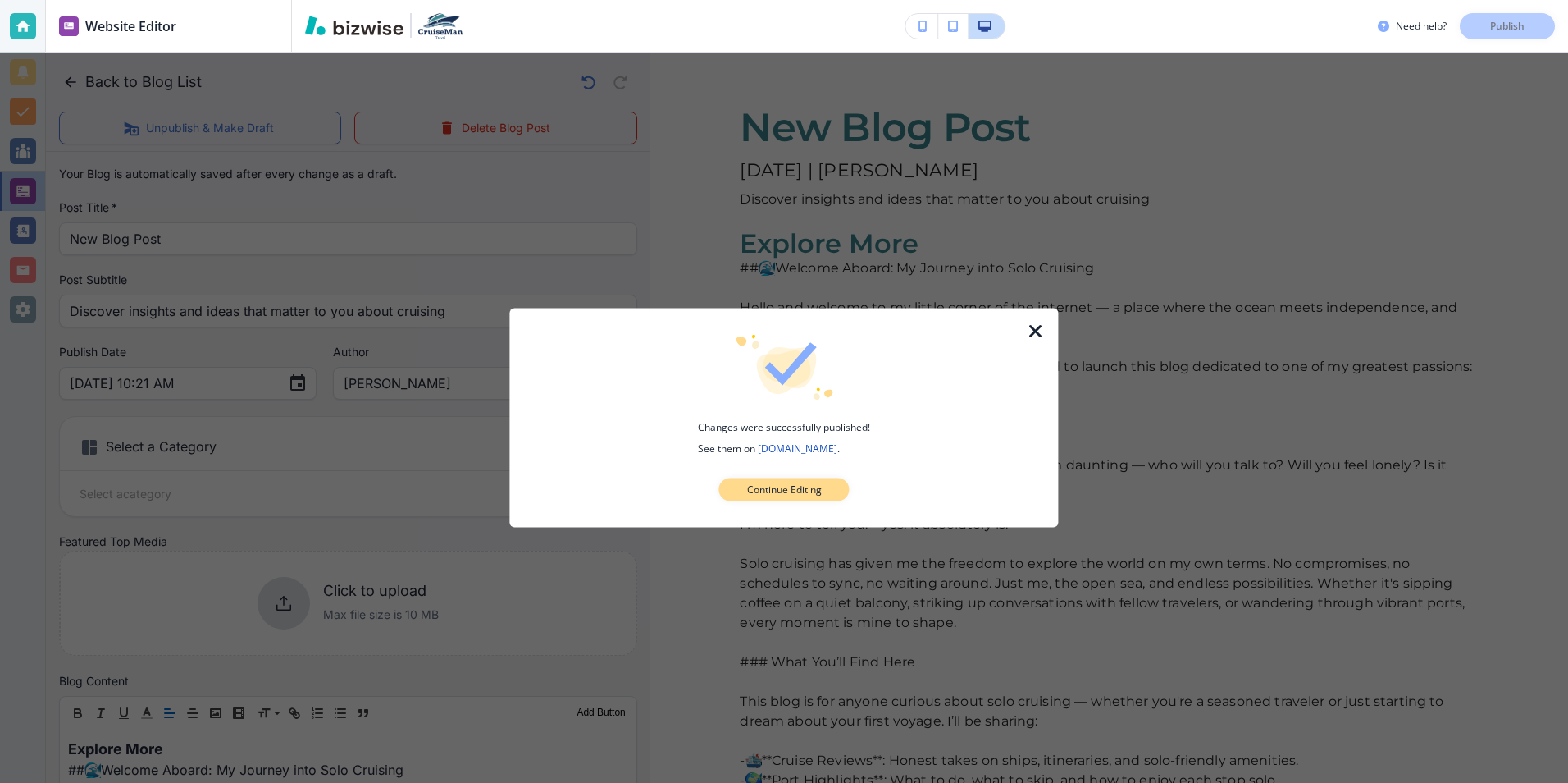
click at [829, 487] on button "Continue Editing" at bounding box center [784, 489] width 131 height 23
